Goal: Navigation & Orientation: Find specific page/section

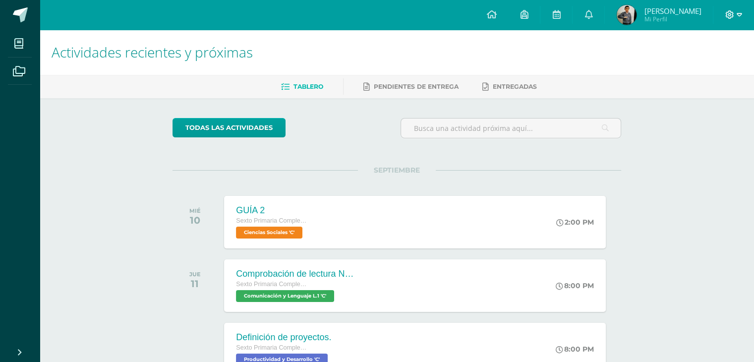
click at [728, 16] on icon at bounding box center [729, 14] width 9 height 9
click at [690, 64] on span "Cerrar sesión" at bounding box center [707, 66] width 45 height 9
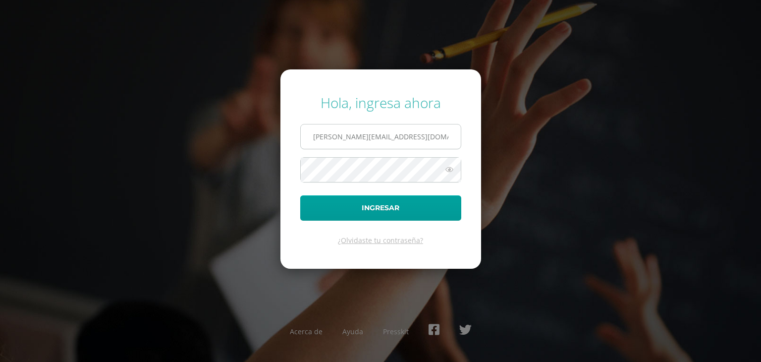
click at [435, 127] on input "[PERSON_NAME][EMAIL_ADDRESS][DOMAIN_NAME]" at bounding box center [381, 136] width 160 height 24
type input "[EMAIL_ADDRESS][DOMAIN_NAME]"
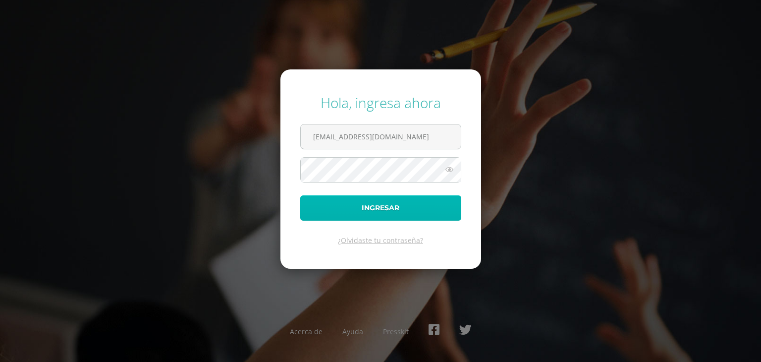
click at [383, 209] on button "Ingresar" at bounding box center [380, 207] width 161 height 25
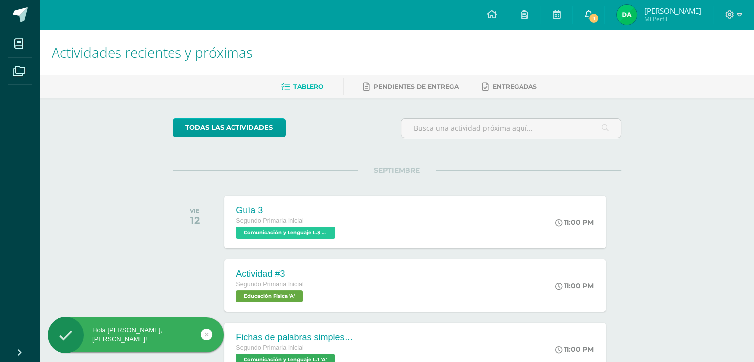
click at [594, 18] on span "1" at bounding box center [593, 18] width 11 height 11
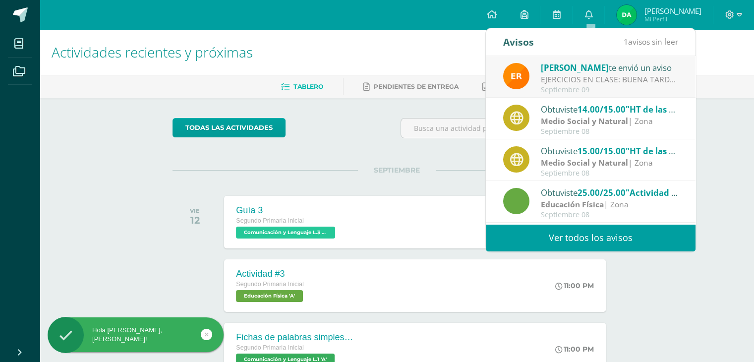
click at [583, 68] on div "Erwin te envió un aviso" at bounding box center [610, 67] width 138 height 13
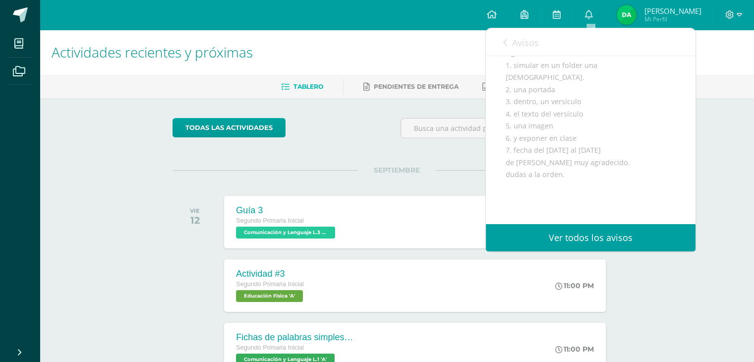
scroll to position [180, 0]
click at [558, 234] on link "Ver todos los avisos" at bounding box center [591, 237] width 210 height 27
